Goal: Task Accomplishment & Management: Use online tool/utility

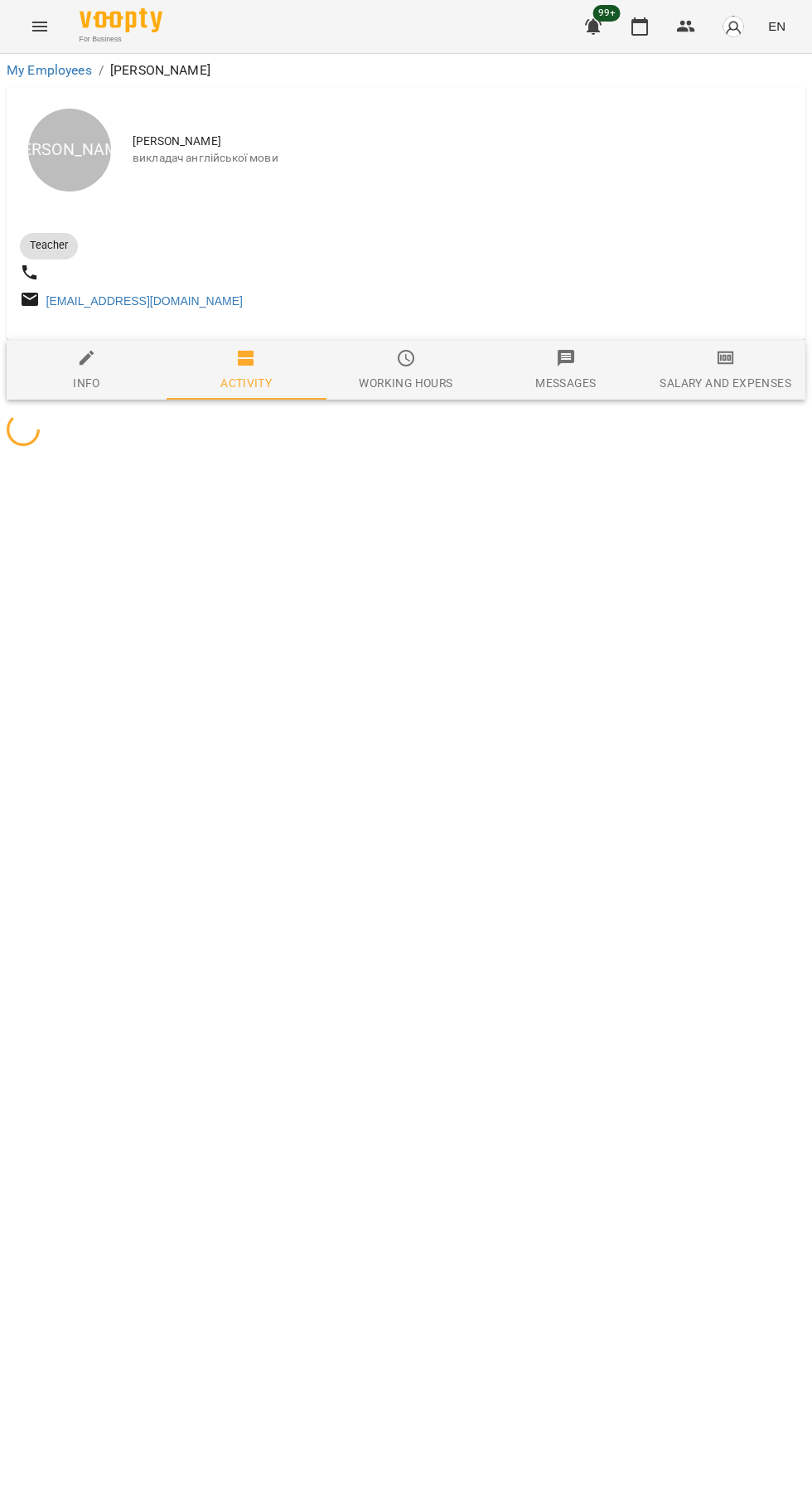
click at [638, 16] on button "button" at bounding box center [640, 26] width 40 height 40
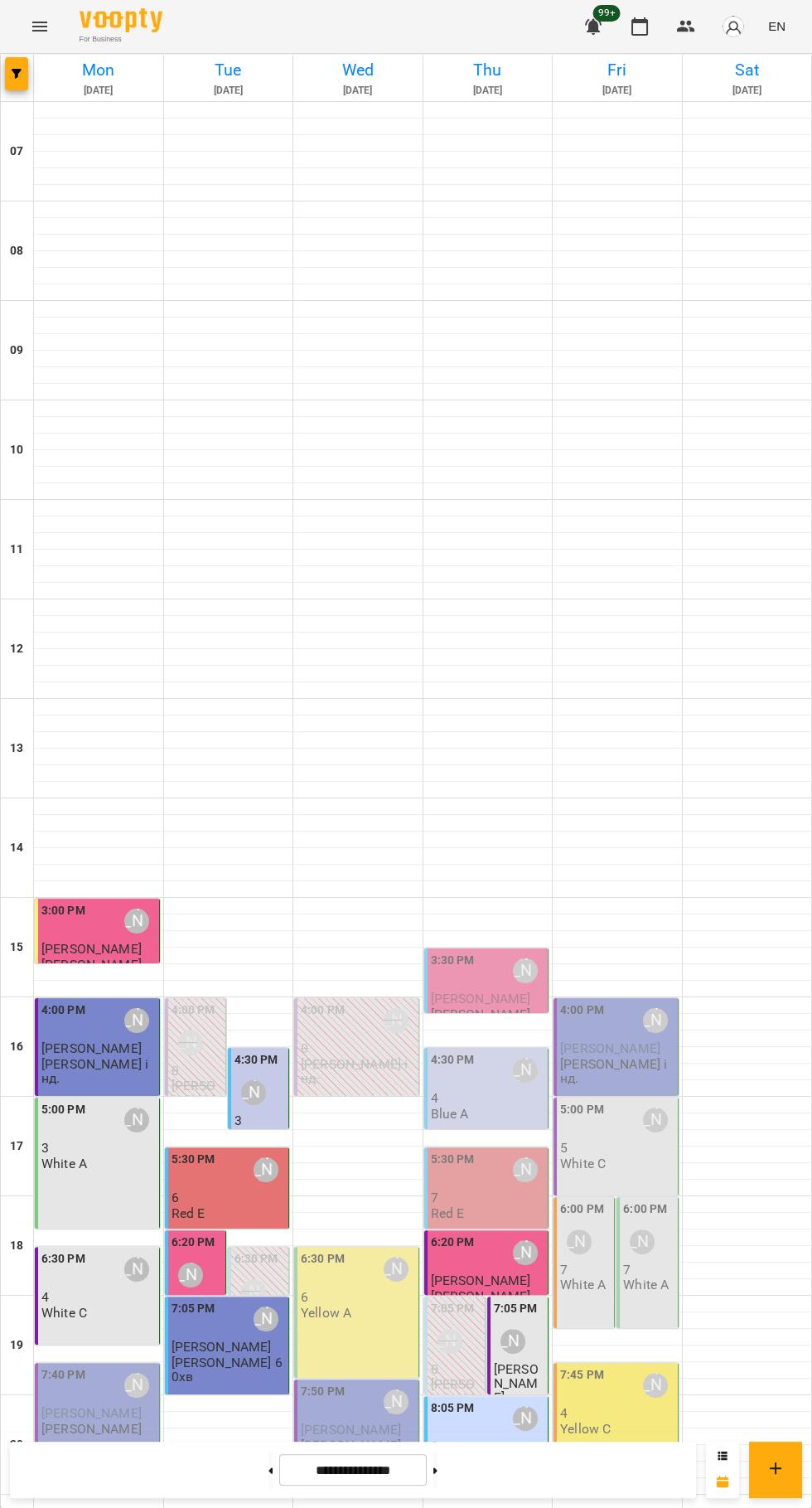
scroll to position [160, 0]
click at [498, 1400] on div "8:05 PM [PERSON_NAME] 2 Black B" at bounding box center [488, 1435] width 114 height 70
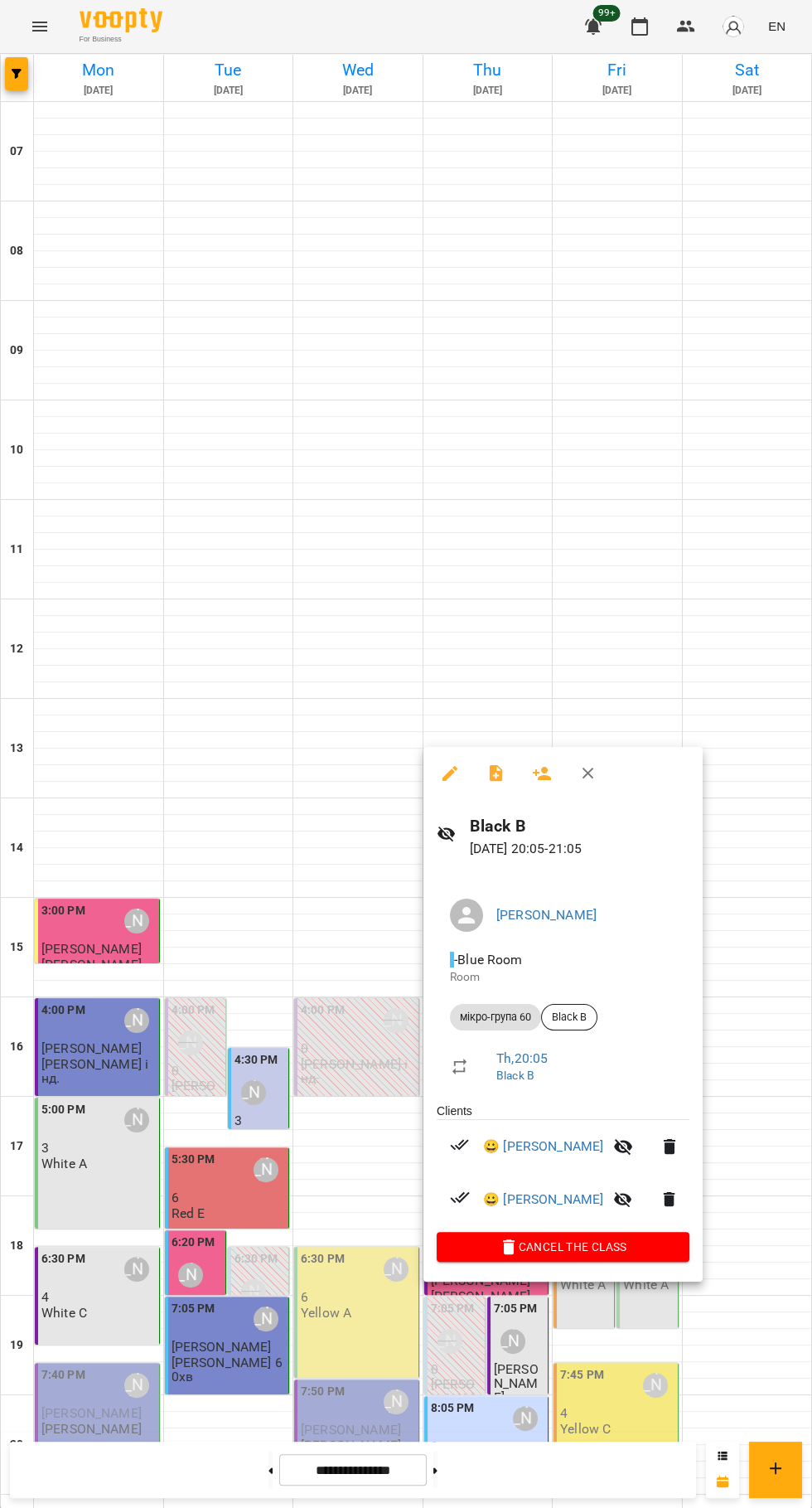
click at [401, 1406] on div at bounding box center [406, 754] width 812 height 1508
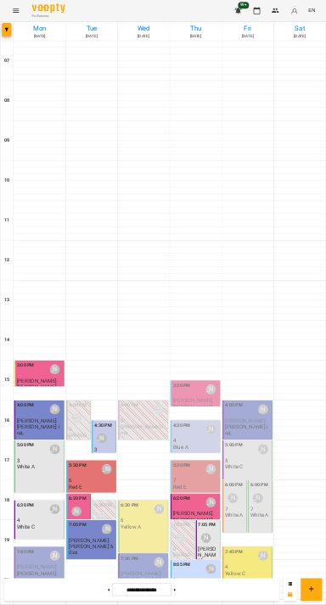
scroll to position [0, 0]
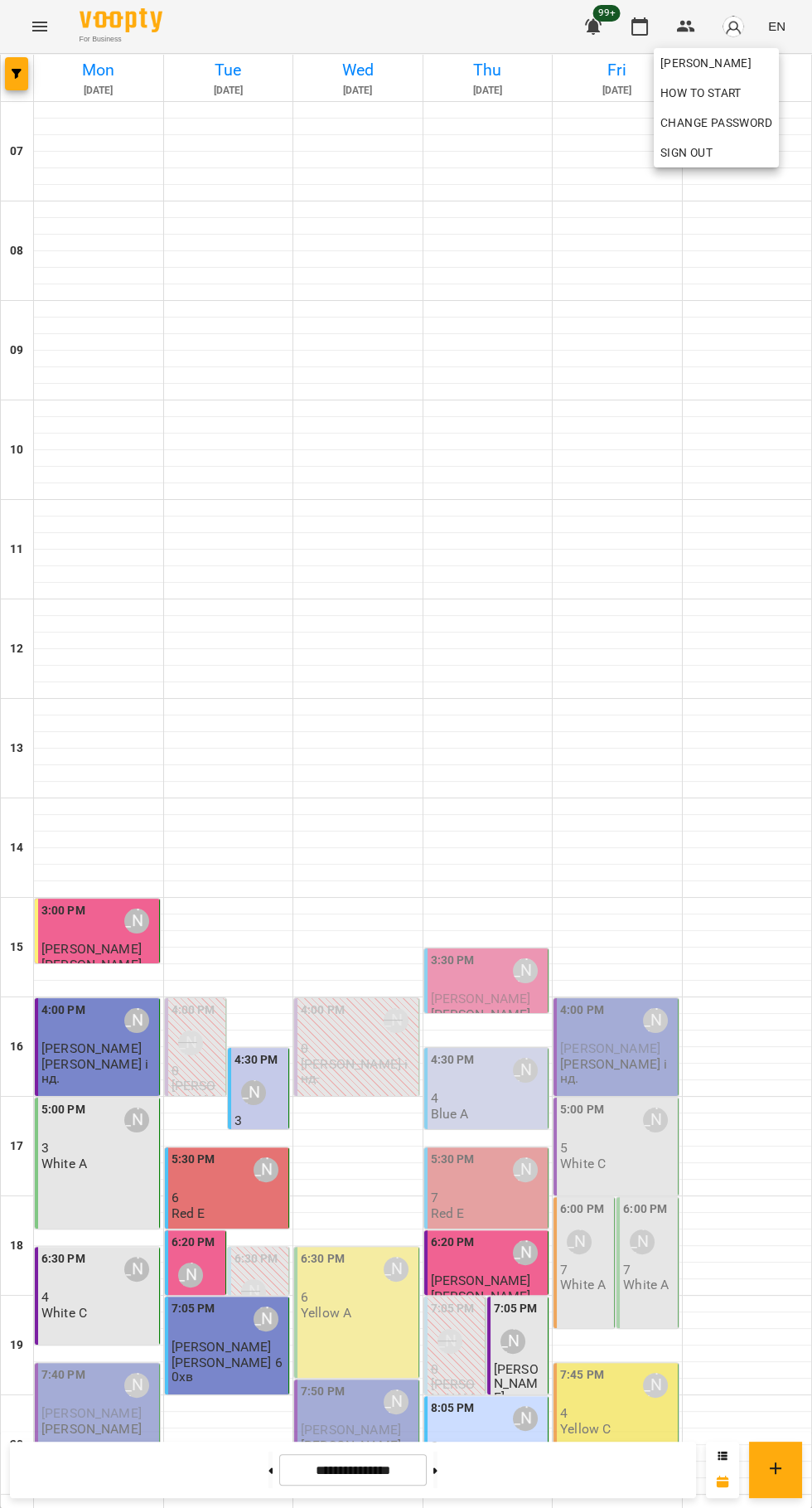
click at [767, 40] on div at bounding box center [406, 754] width 812 height 1508
click at [731, 26] on img "button" at bounding box center [734, 26] width 23 height 23
click at [690, 56] on span "[PERSON_NAME]" at bounding box center [716, 63] width 112 height 20
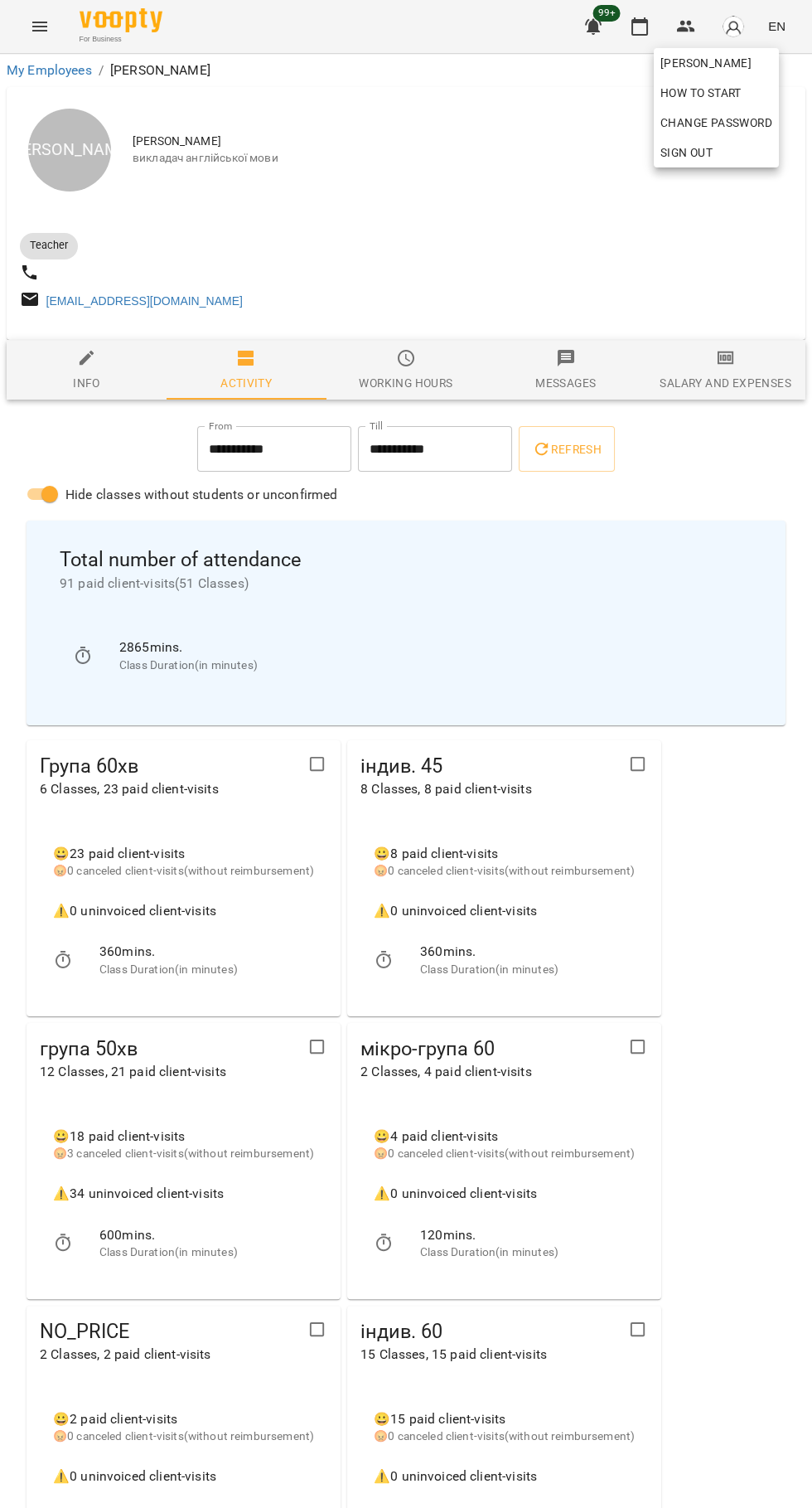
click at [707, 377] on div at bounding box center [406, 754] width 812 height 1508
click at [702, 353] on button "Salary and Expenses" at bounding box center [726, 369] width 160 height 60
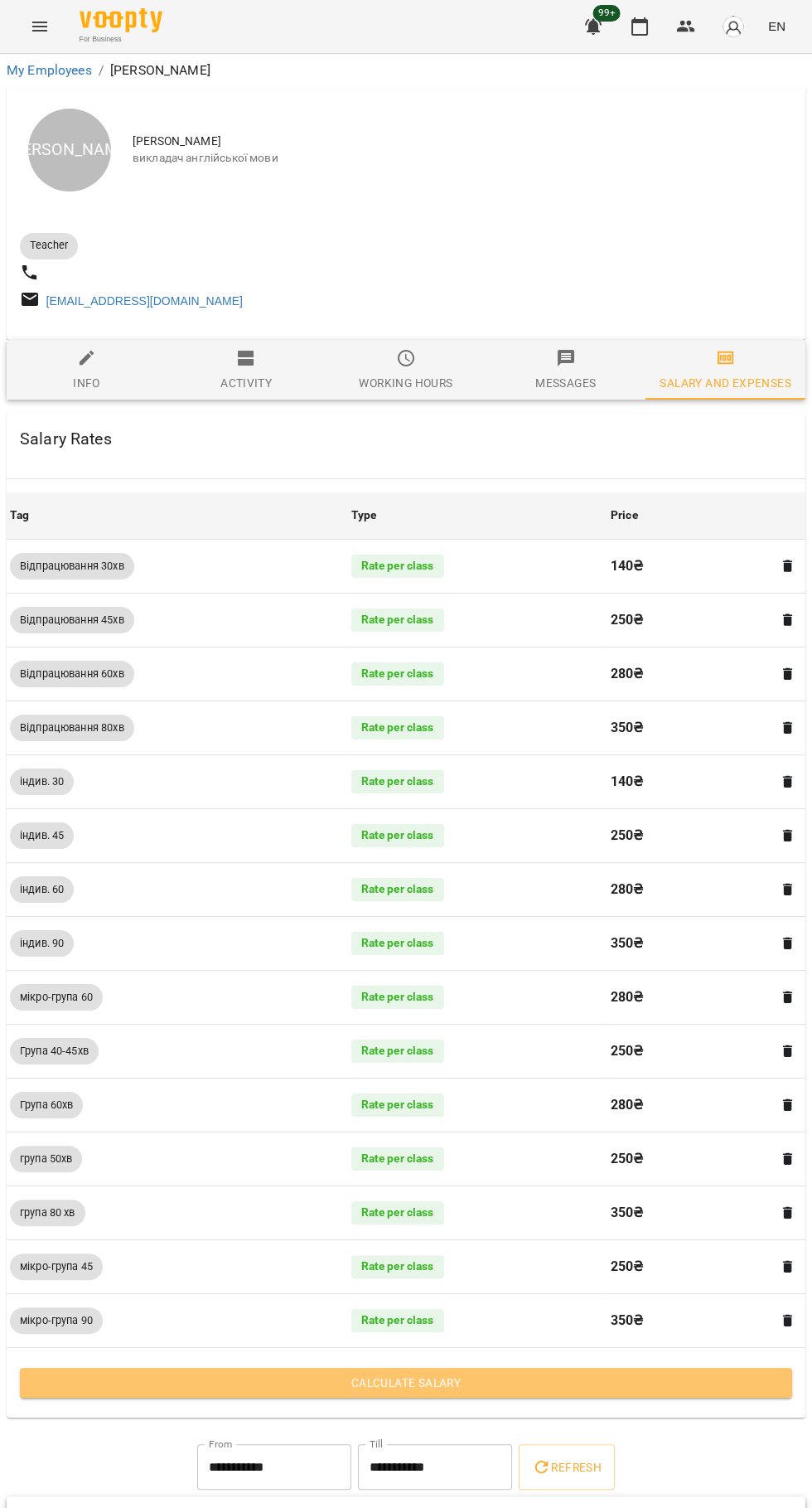
click at [484, 1381] on span "Calculate Salary" at bounding box center [406, 1383] width 746 height 20
